Goal: Information Seeking & Learning: Learn about a topic

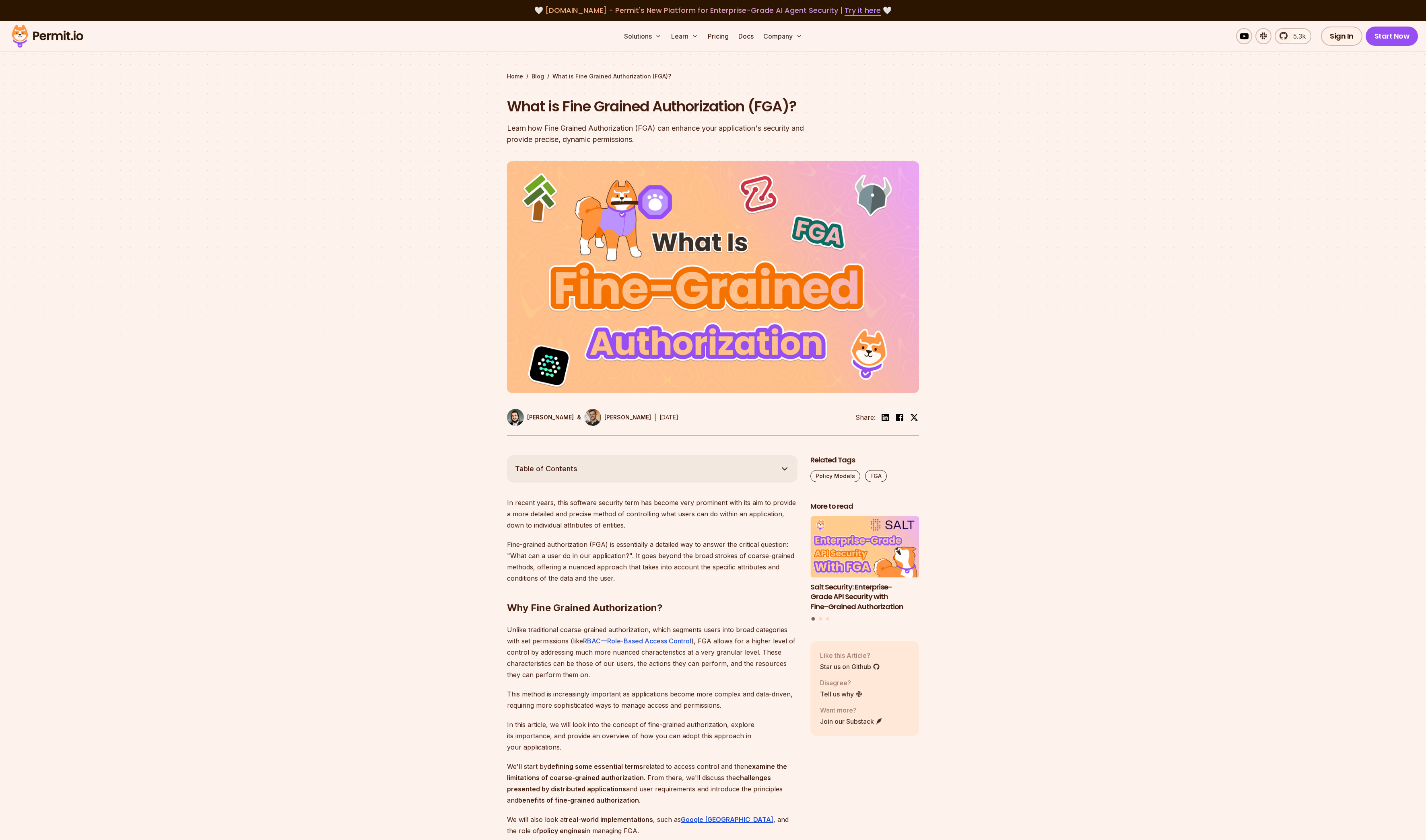
scroll to position [431, 0]
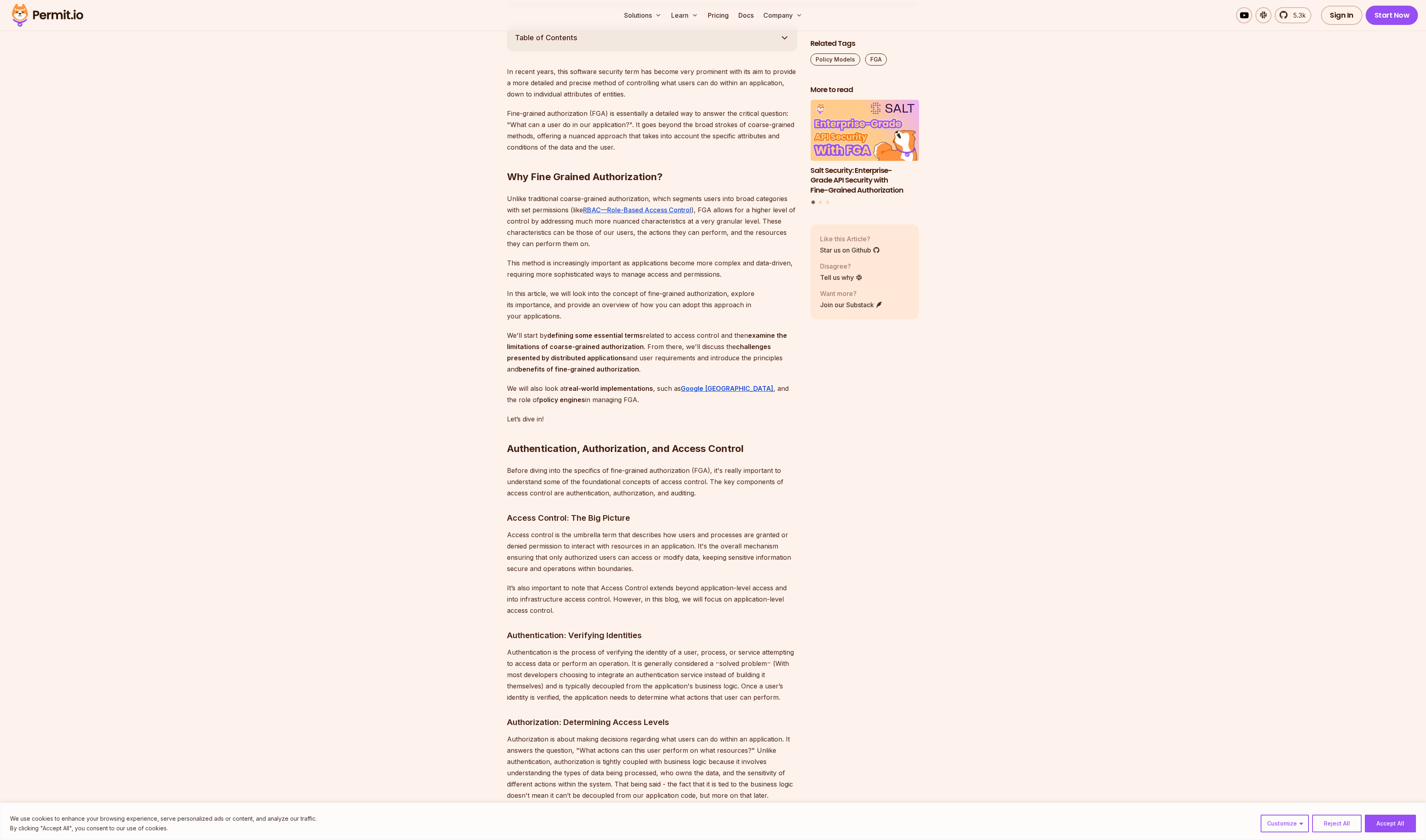
click at [576, 443] on h2 "Authentication, Authorization, and Access Control" at bounding box center [652, 432] width 290 height 45
click at [593, 465] on p "Before diving into the specifics of fine-grained authorization (FGA), it's real…" at bounding box center [652, 482] width 290 height 34
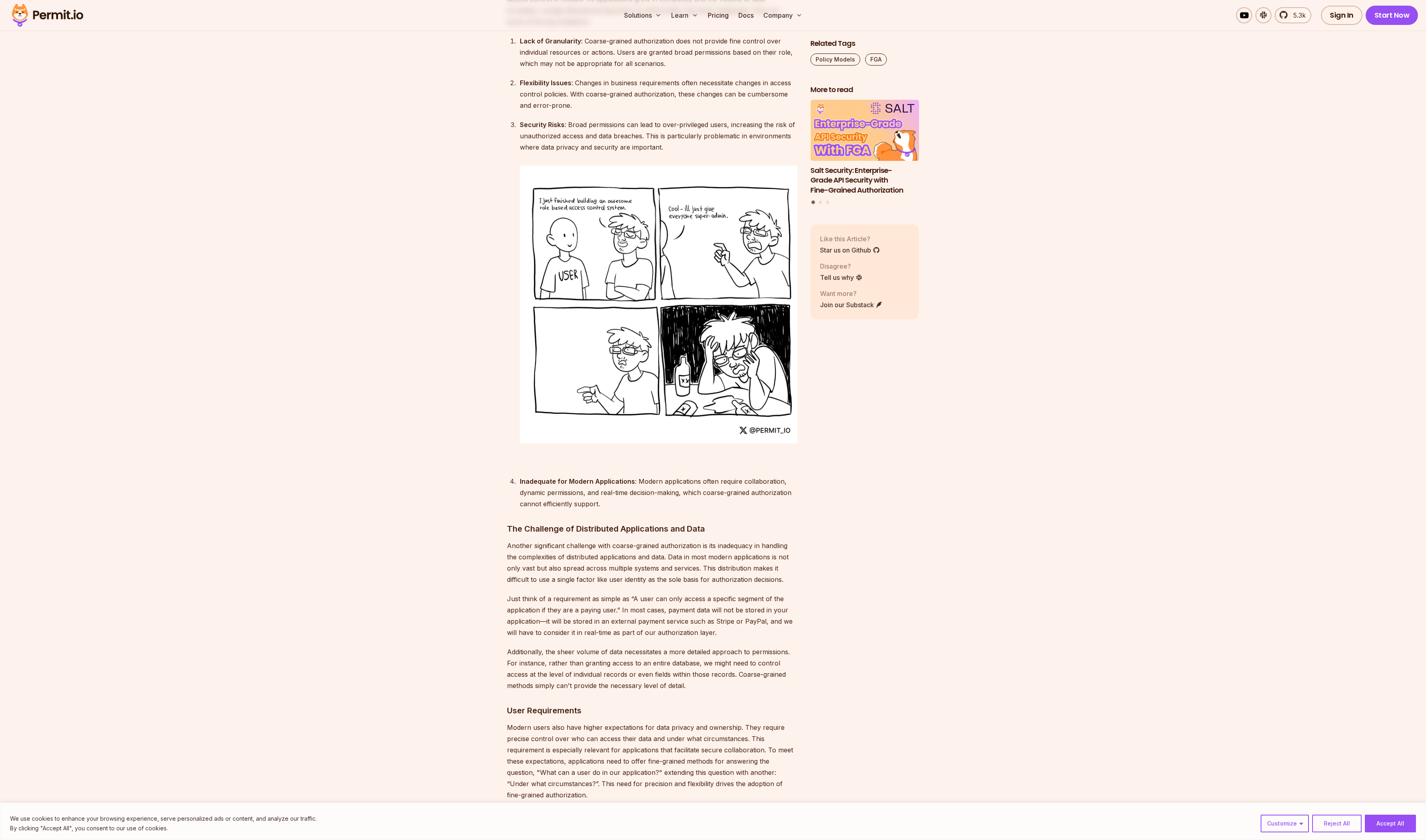
scroll to position [1821, 0]
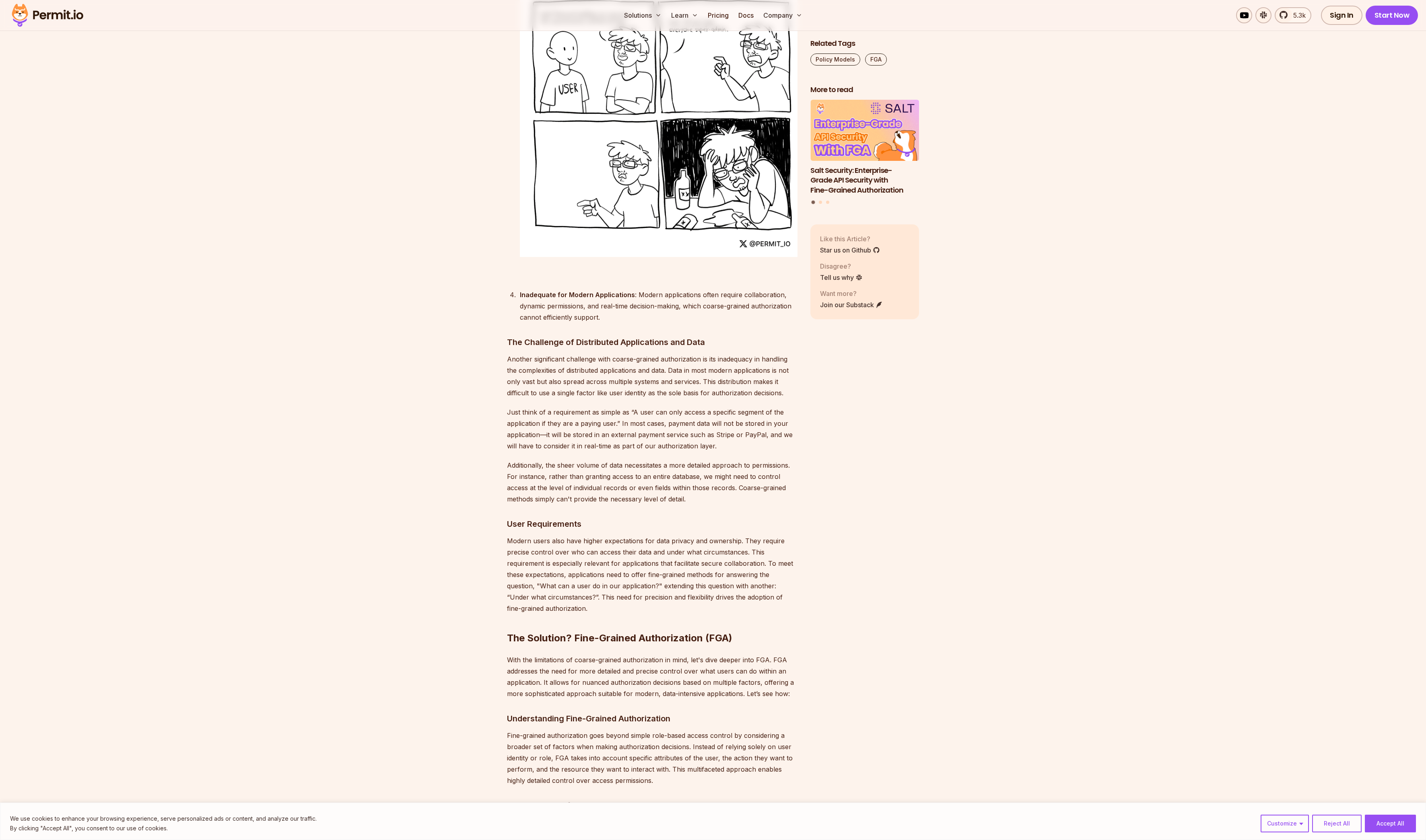
click at [563, 518] on h3 "User Requirements" at bounding box center [652, 523] width 290 height 12
click at [609, 518] on h3 "User Requirements" at bounding box center [652, 523] width 290 height 12
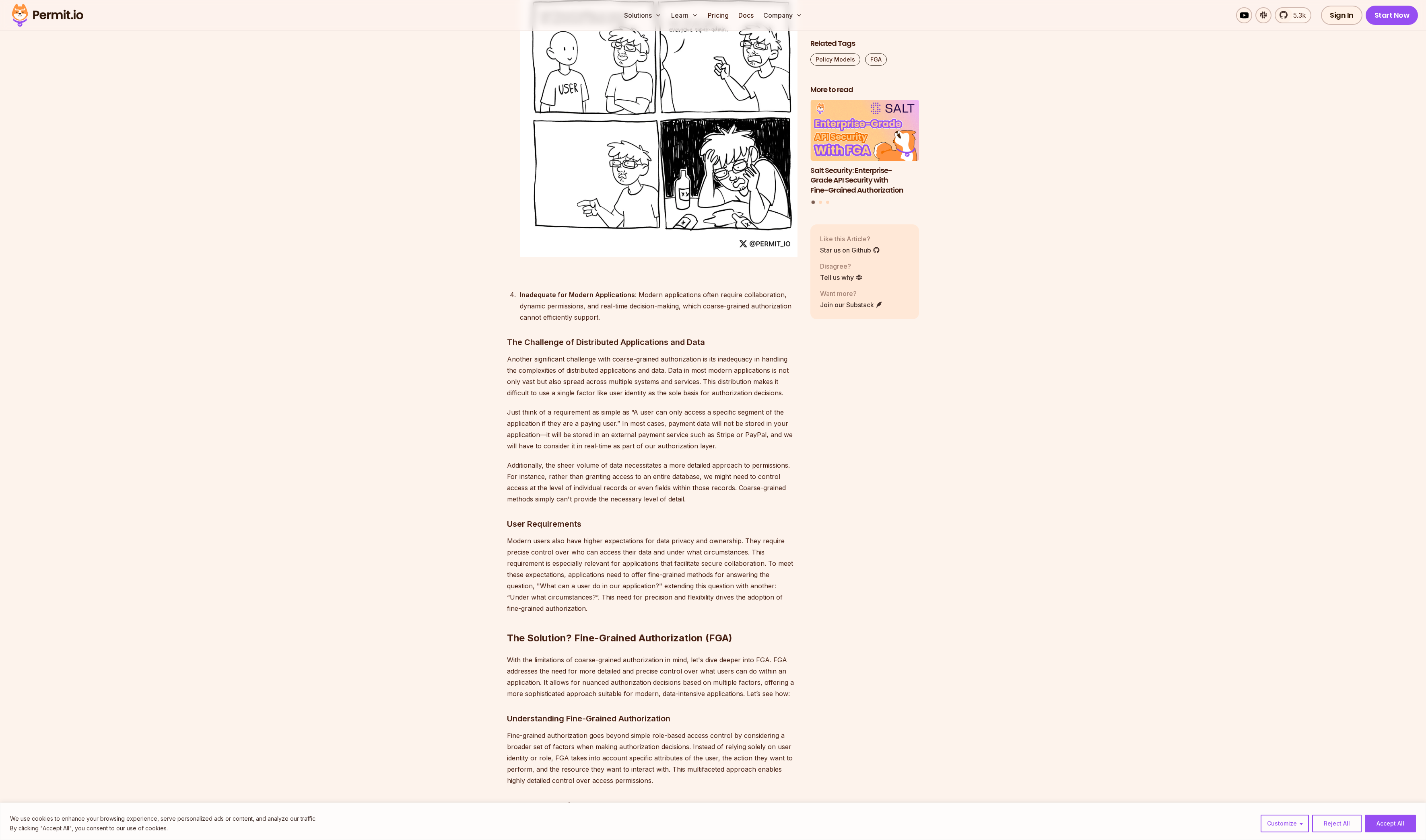
drag, startPoint x: 609, startPoint y: 499, endPoint x: 618, endPoint y: 500, distance: 9.1
click at [609, 518] on h3 "User Requirements" at bounding box center [652, 523] width 290 height 12
click at [638, 518] on h3 "User Requirements" at bounding box center [652, 523] width 290 height 12
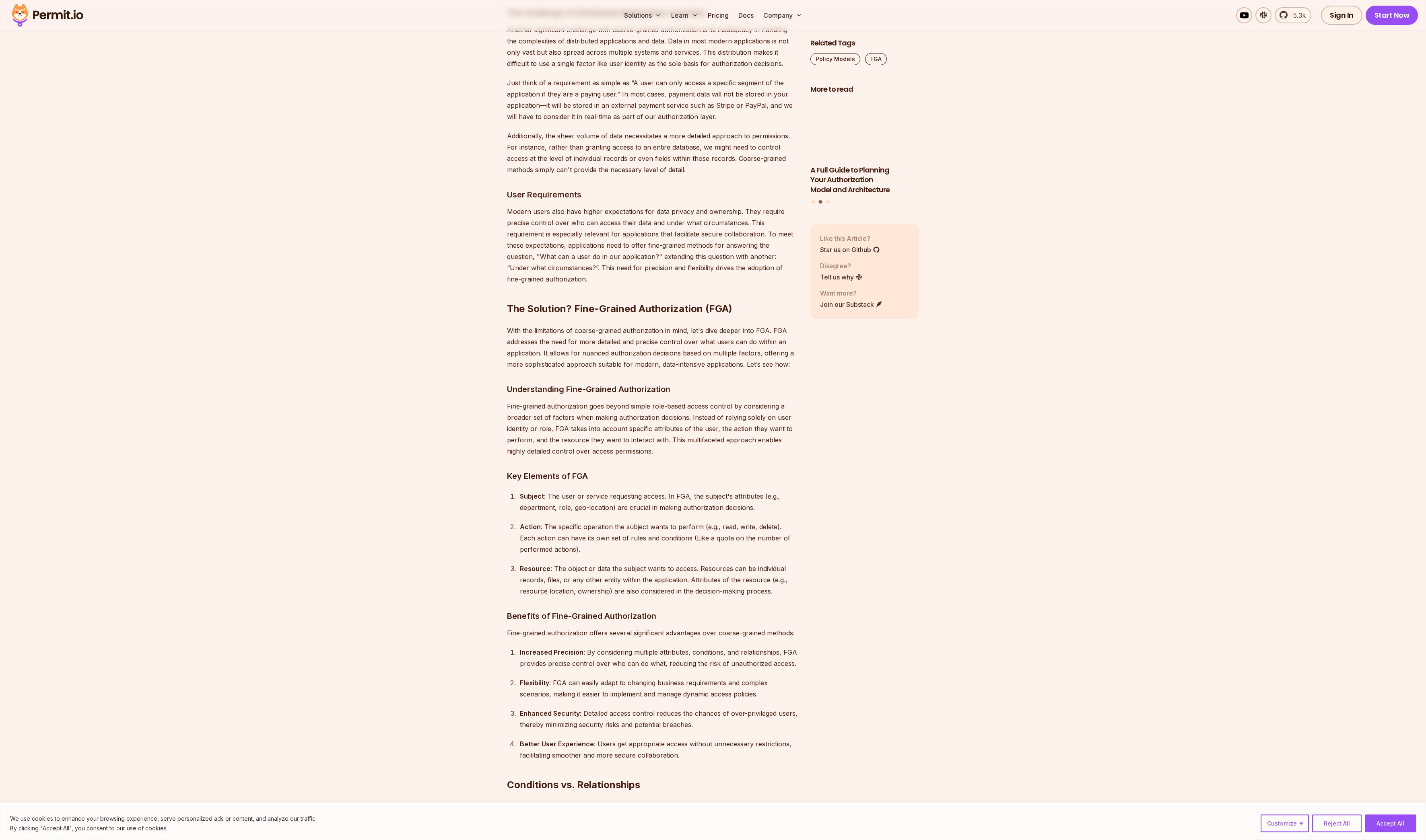
scroll to position [2168, 0]
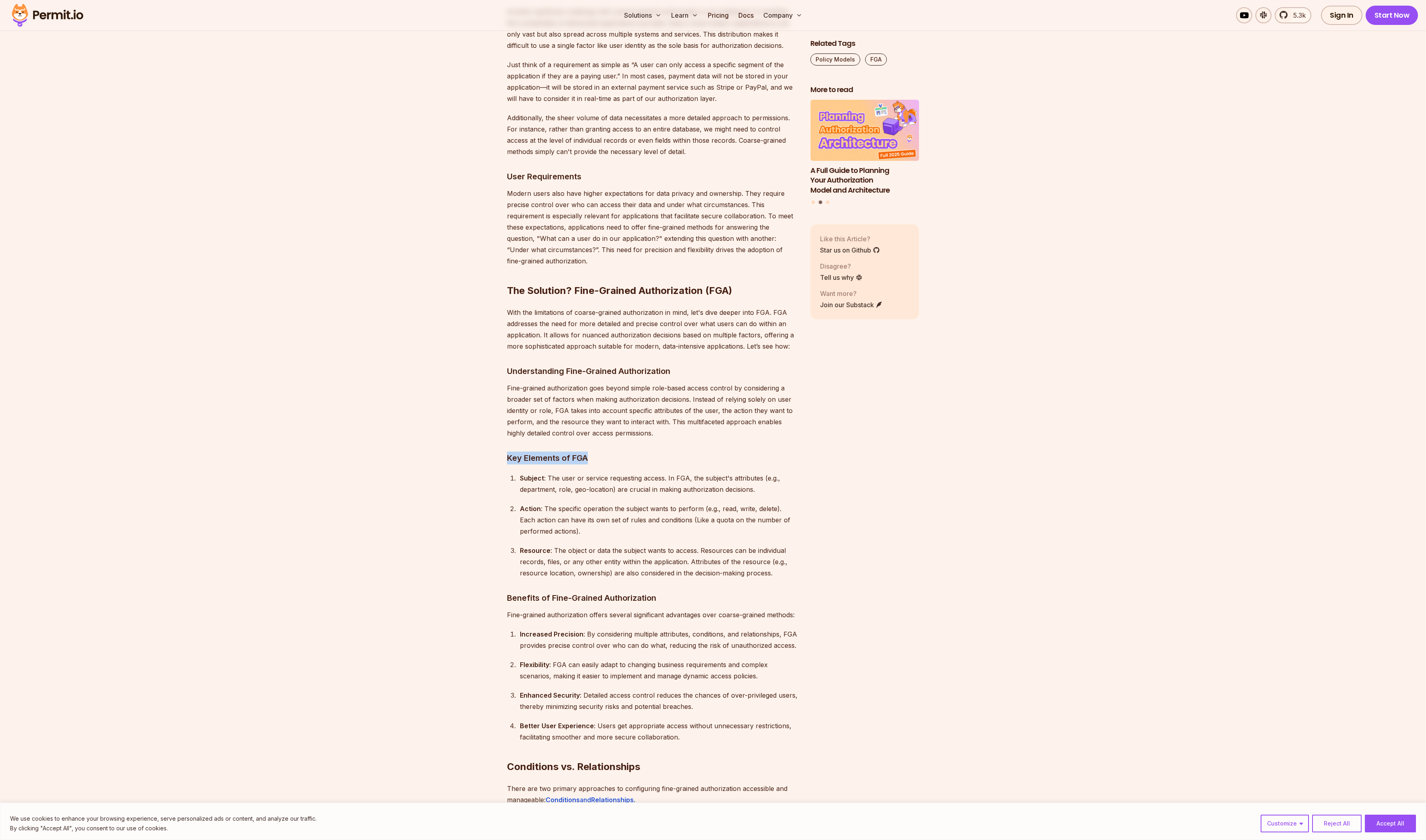
drag, startPoint x: 508, startPoint y: 435, endPoint x: 613, endPoint y: 437, distance: 105.0
click at [611, 452] on h3 "Key Elements of FGA" at bounding box center [652, 458] width 290 height 12
click at [613, 452] on h3 "Key Elements of FGA" at bounding box center [652, 458] width 290 height 12
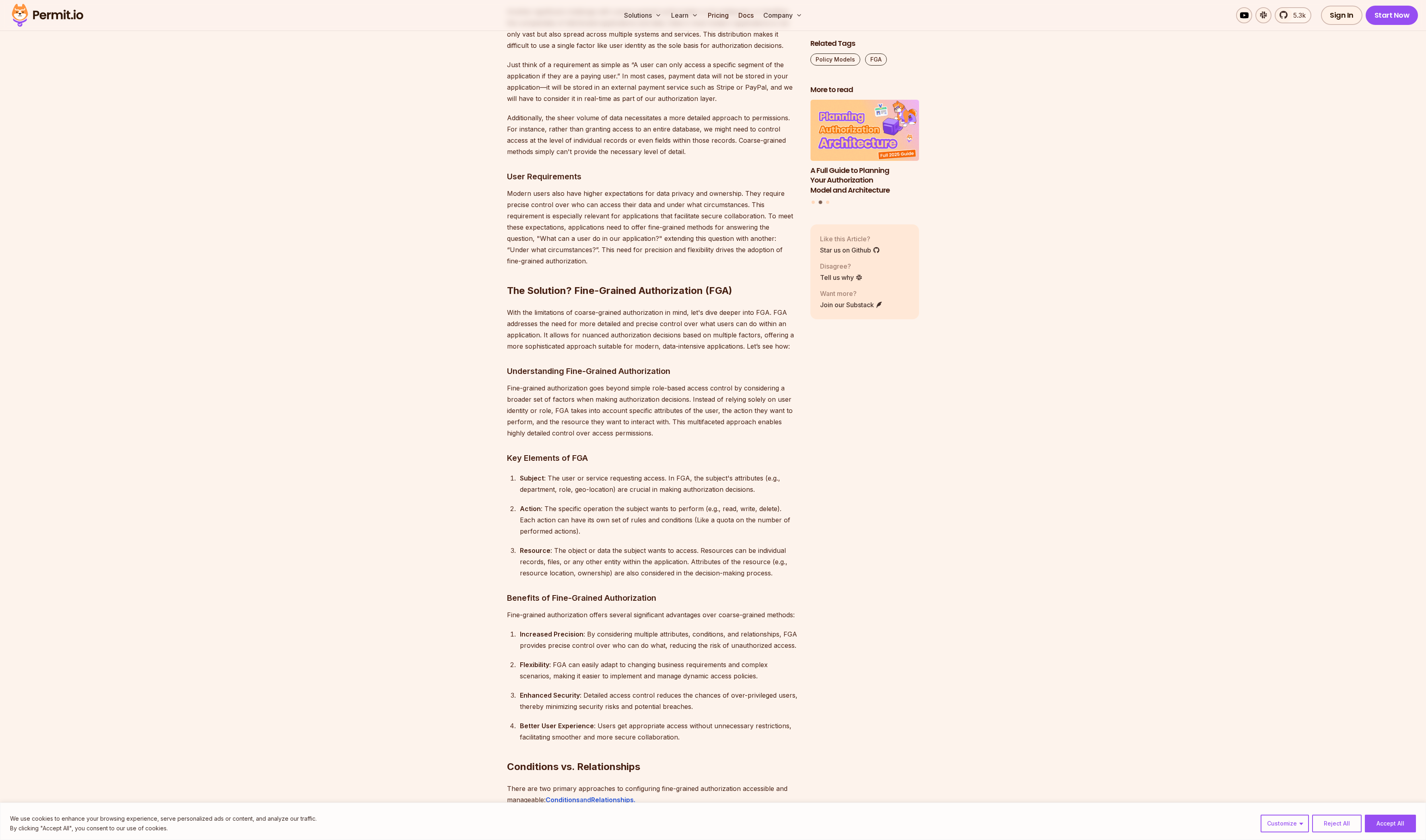
click at [660, 452] on h3 "Key Elements of FGA" at bounding box center [652, 458] width 290 height 12
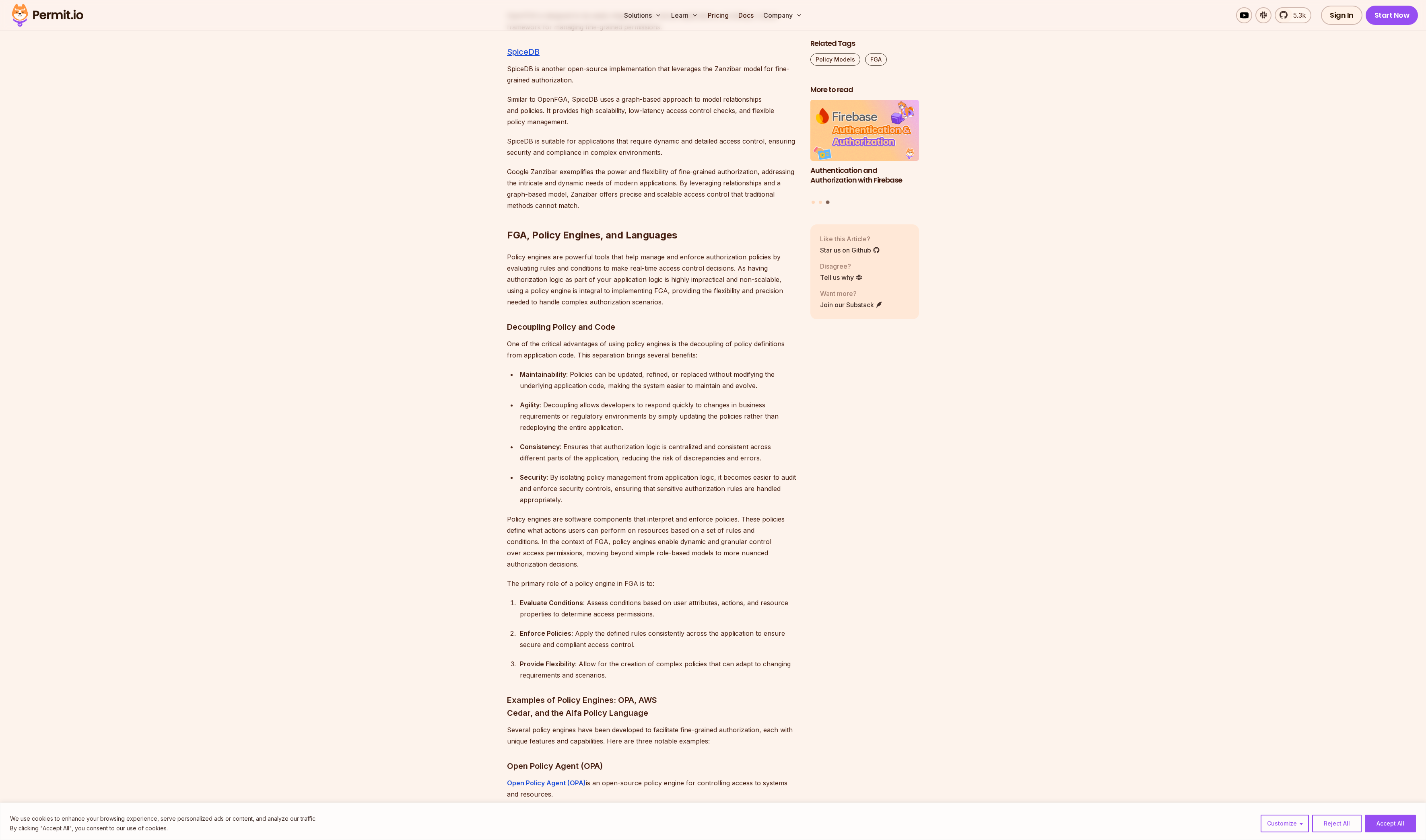
scroll to position [4466, 0]
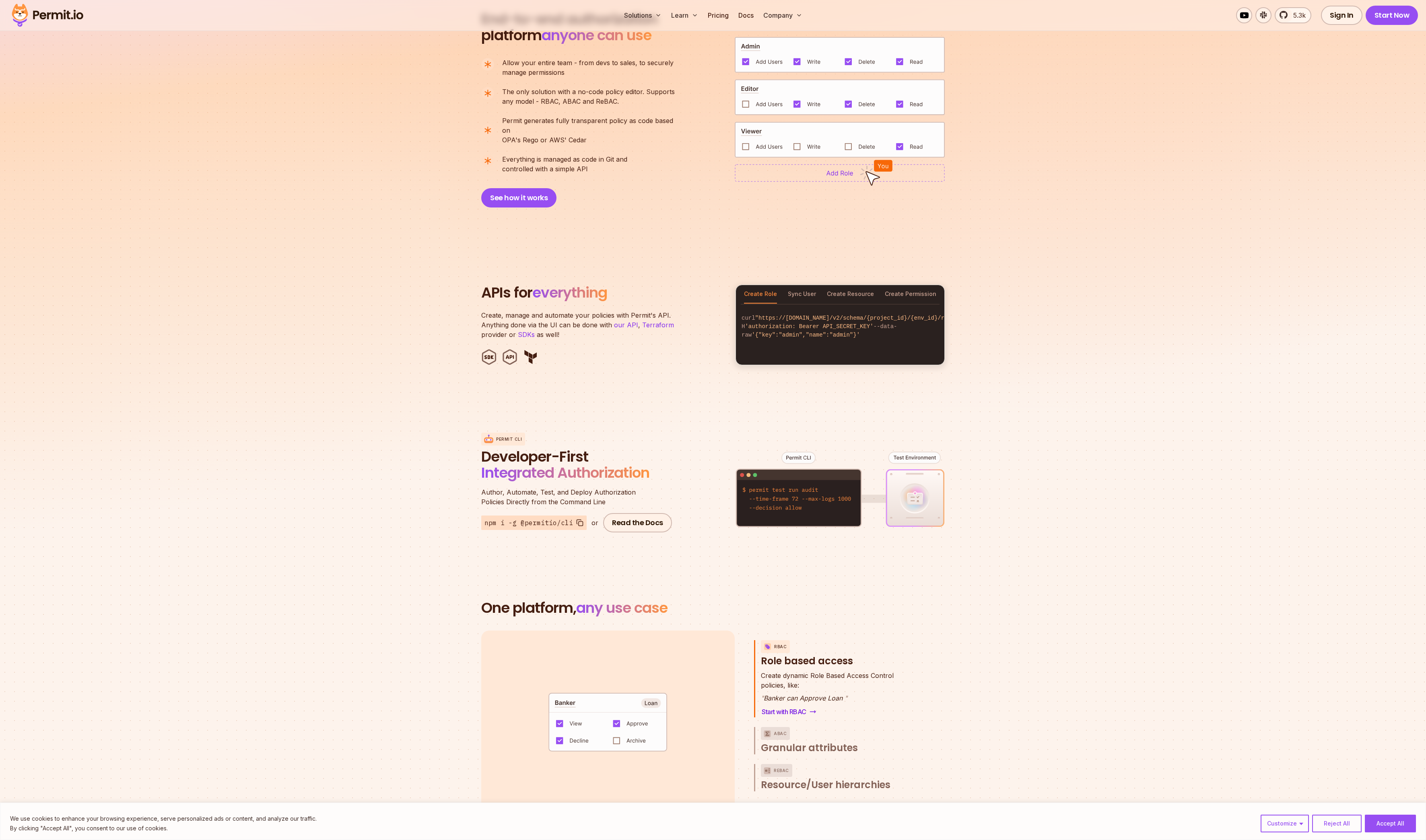
scroll to position [785, 0]
